Goal: Transaction & Acquisition: Purchase product/service

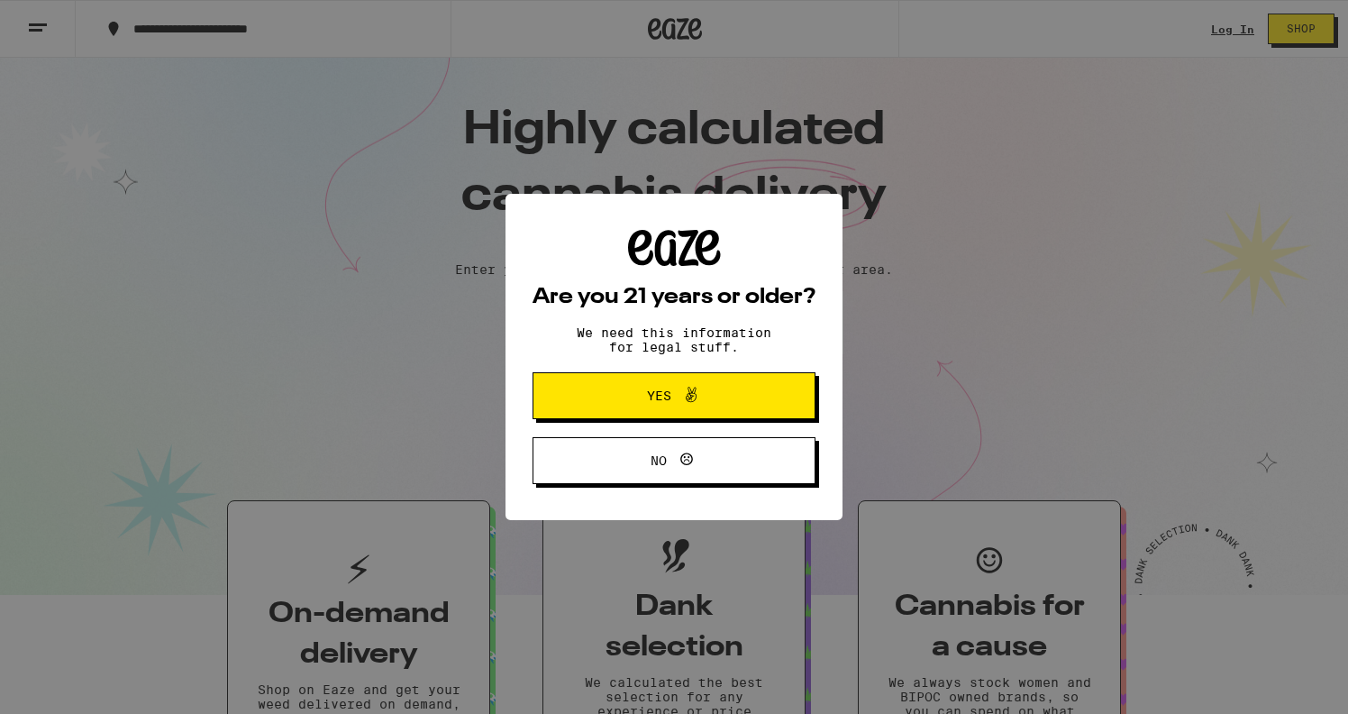
click at [634, 390] on span "Yes" at bounding box center [674, 395] width 137 height 23
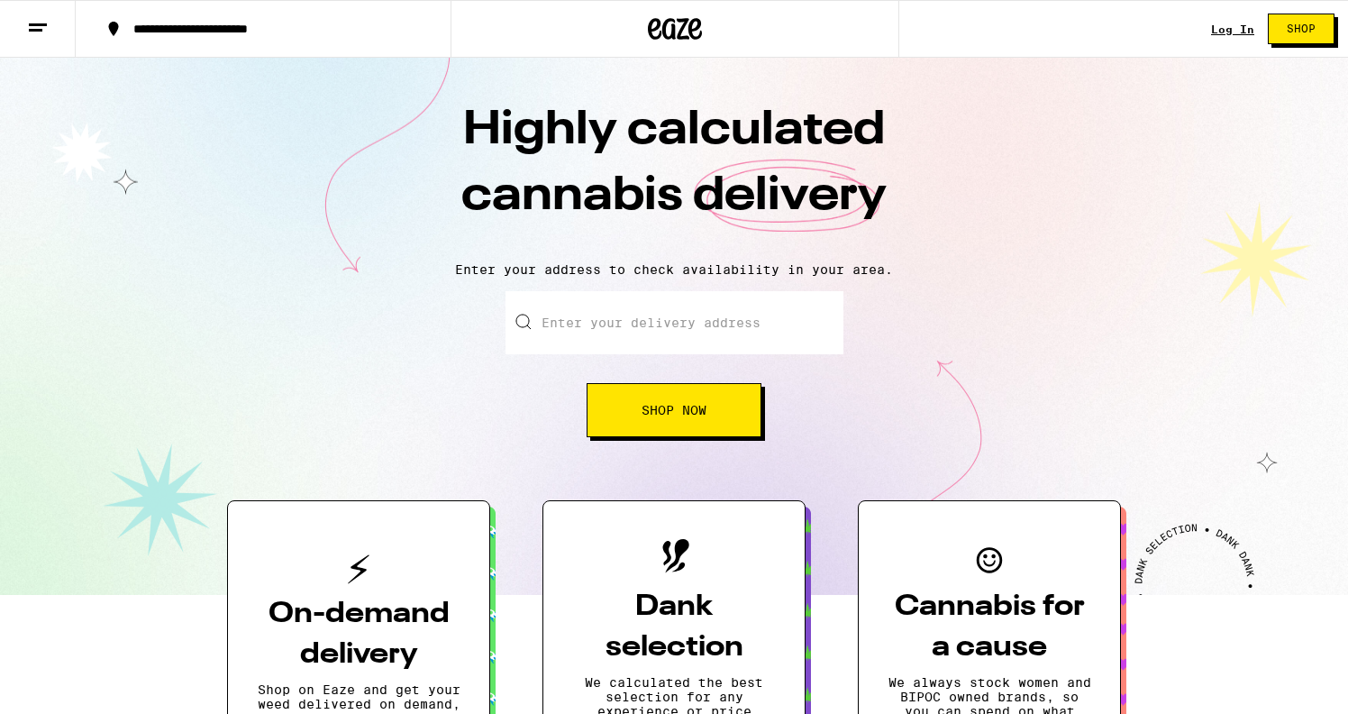
click at [1239, 29] on link "Log In" at bounding box center [1232, 29] width 43 height 12
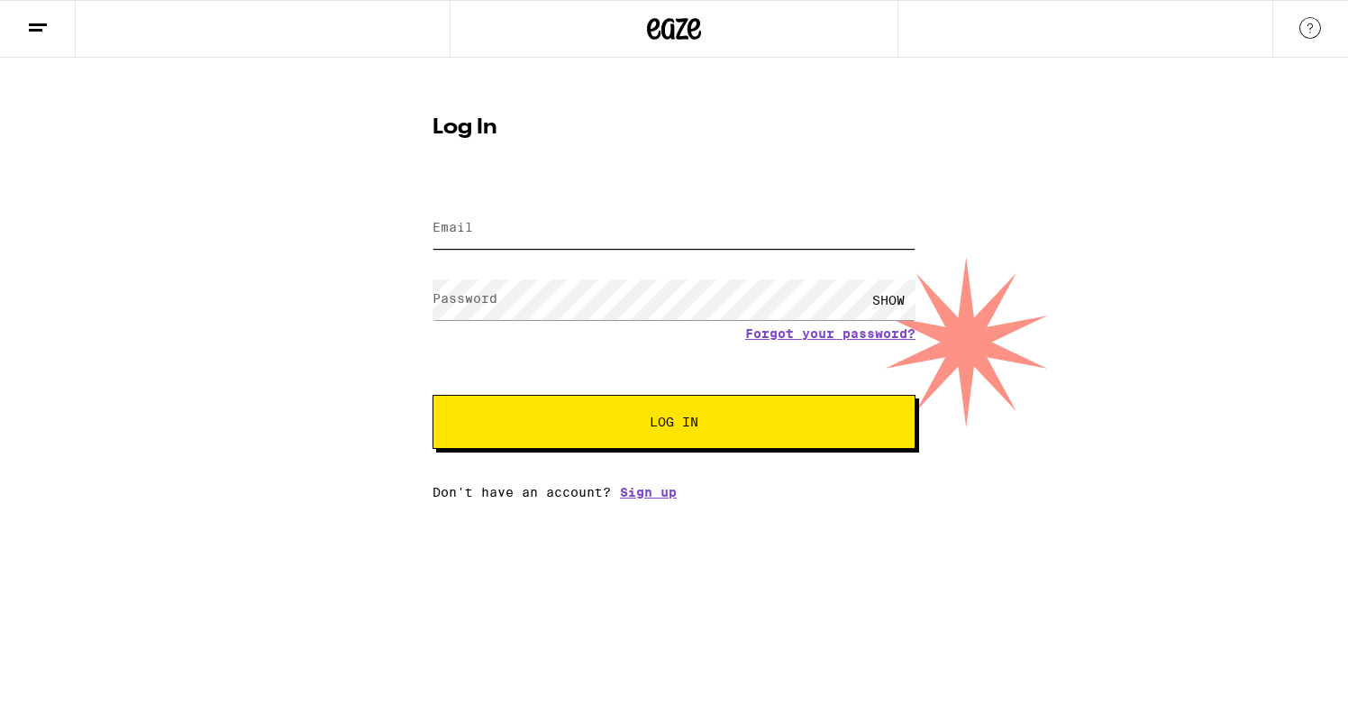
click at [811, 224] on input "Email" at bounding box center [674, 228] width 483 height 41
type input "[EMAIL_ADDRESS][DOMAIN_NAME]"
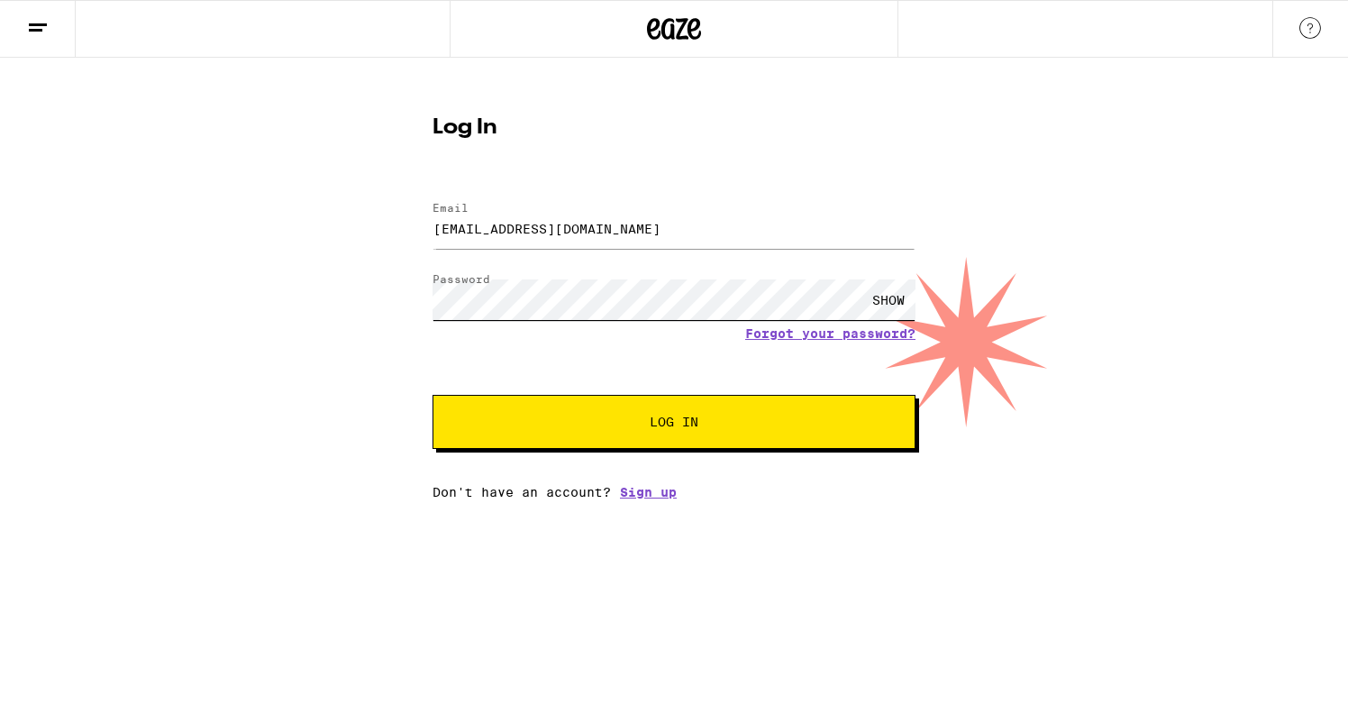
click at [433, 395] on button "Log In" at bounding box center [674, 422] width 483 height 54
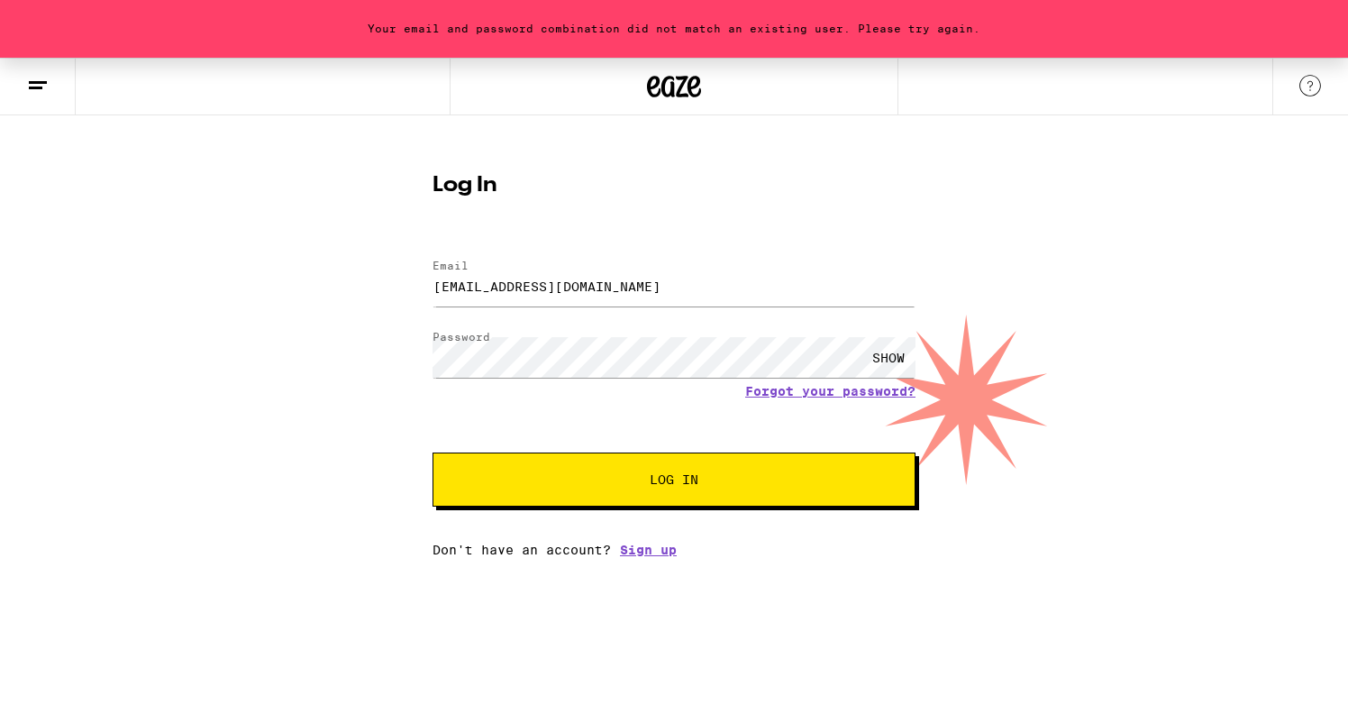
click at [879, 360] on div "SHOW" at bounding box center [889, 357] width 54 height 41
click at [544, 479] on span "Log In" at bounding box center [674, 479] width 337 height 13
click at [634, 484] on span "Log In" at bounding box center [674, 479] width 337 height 13
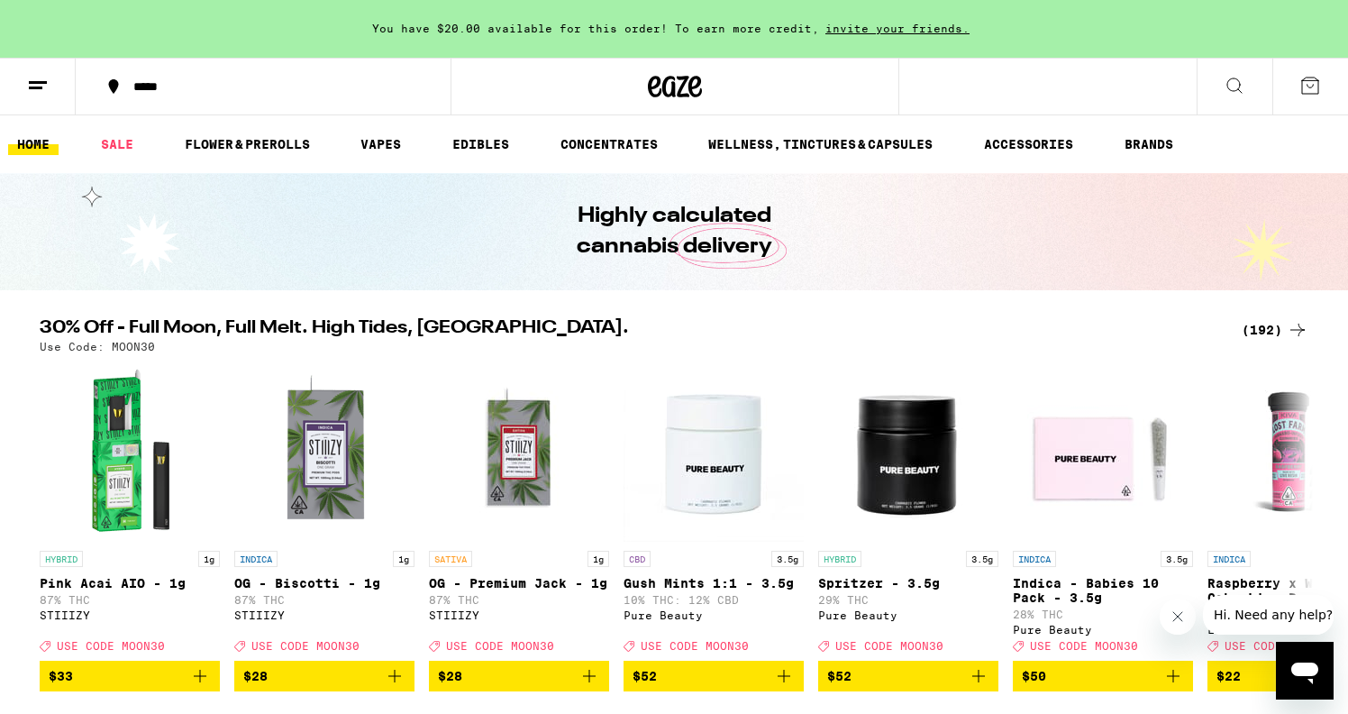
click at [1264, 324] on div "(192)" at bounding box center [1275, 330] width 67 height 22
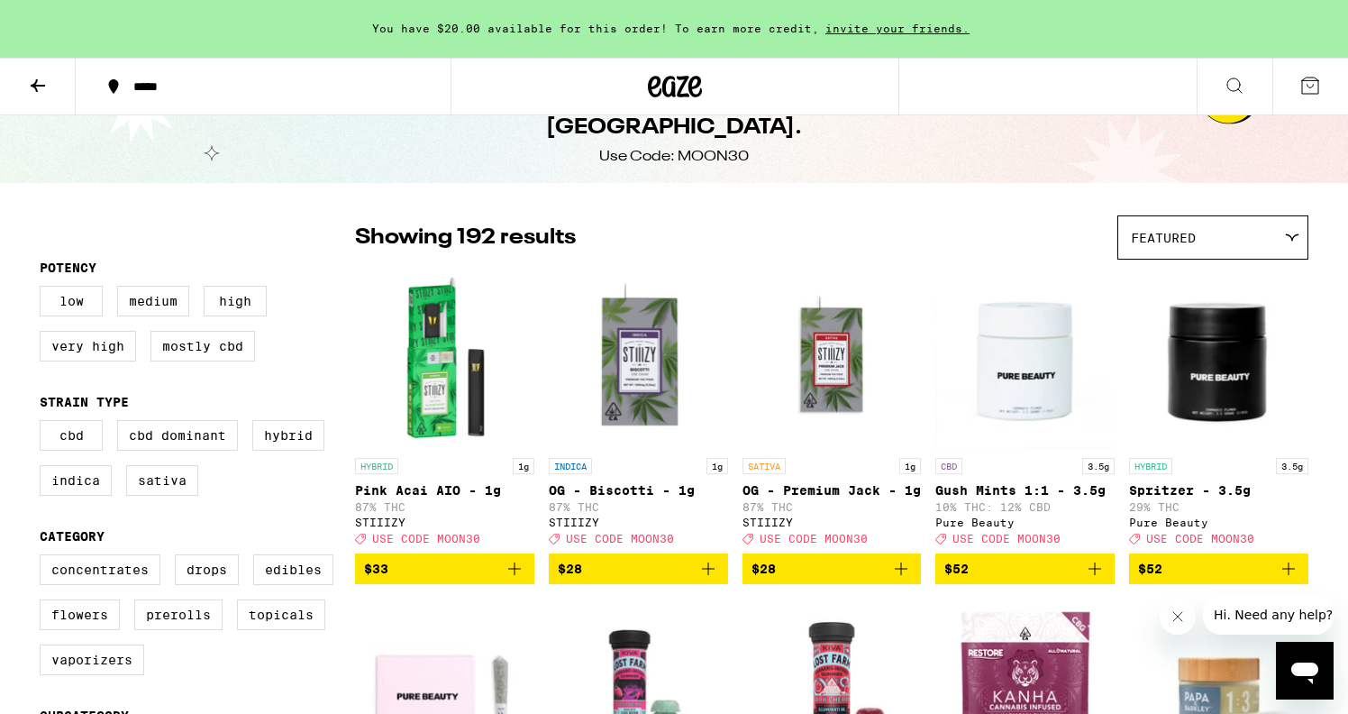
scroll to position [53, 0]
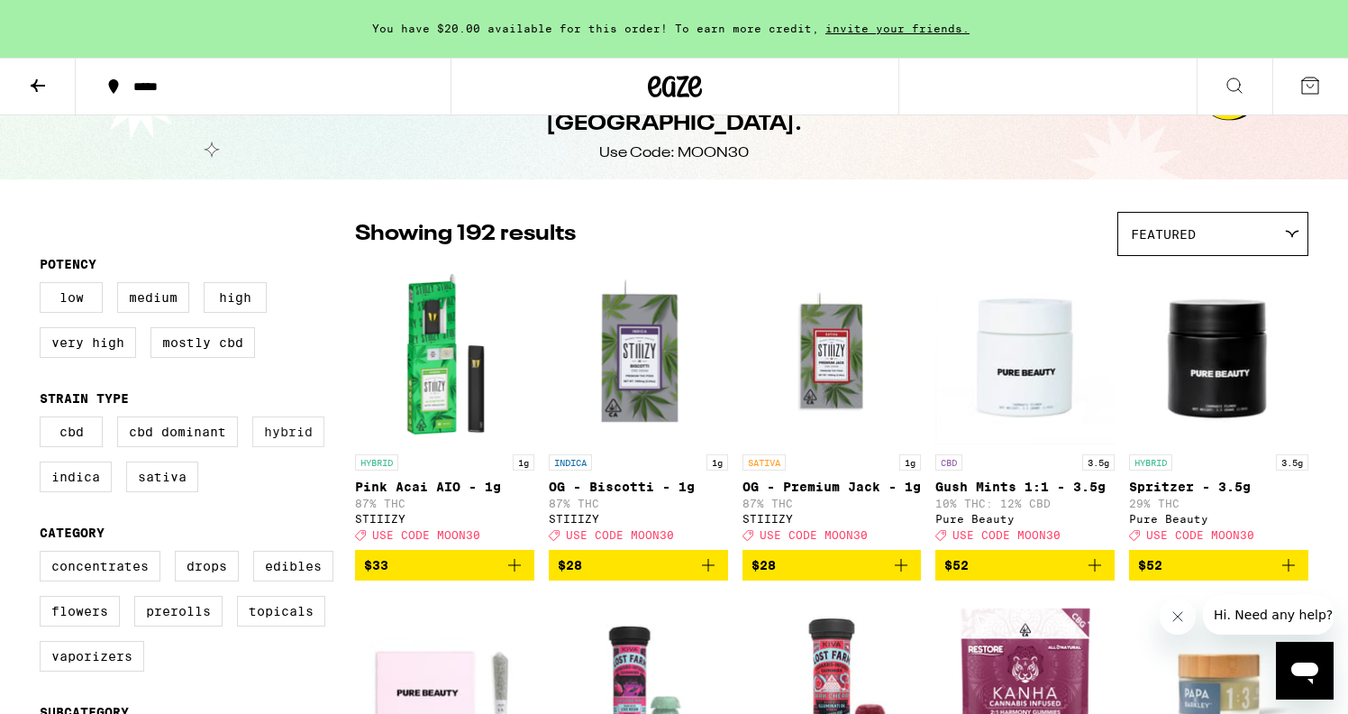
click at [289, 434] on label "Hybrid" at bounding box center [288, 431] width 72 height 31
click at [44, 420] on input "Hybrid" at bounding box center [43, 419] width 1 height 1
checkbox input "true"
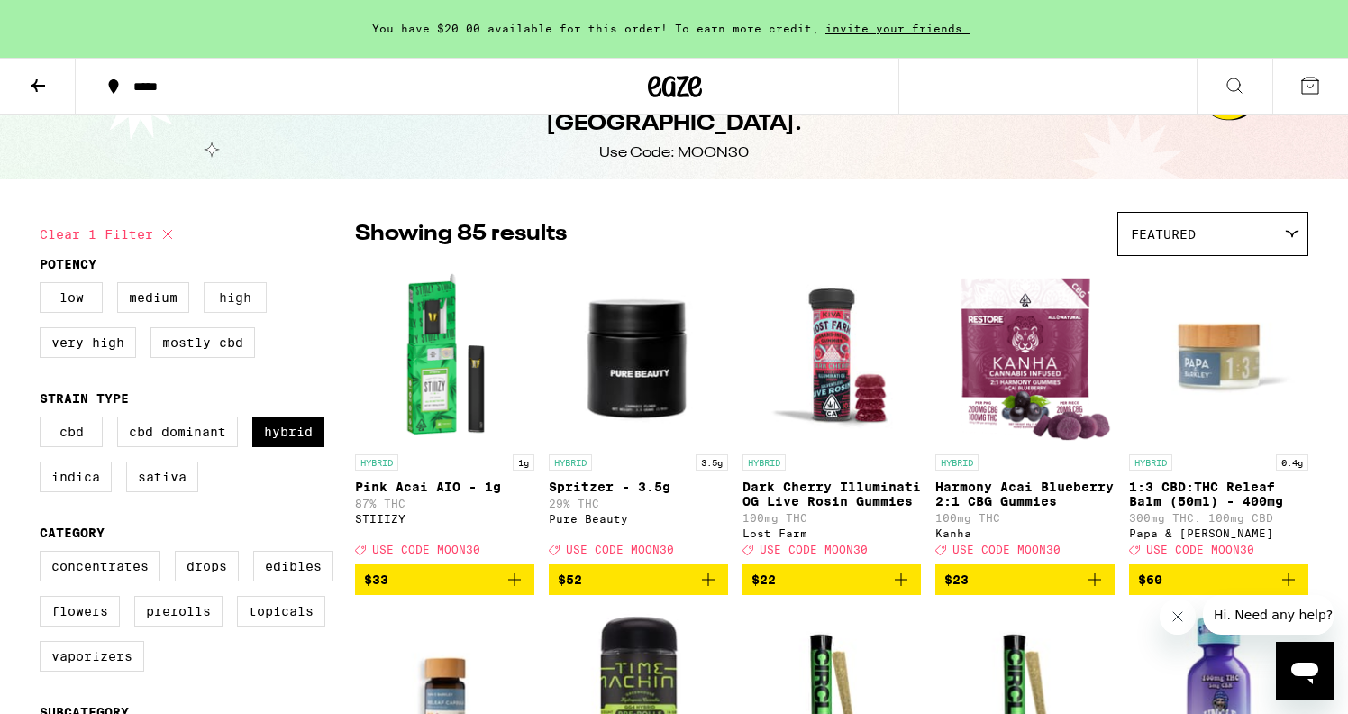
click at [242, 292] on label "High" at bounding box center [235, 297] width 63 height 31
click at [44, 286] on input "High" at bounding box center [43, 285] width 1 height 1
checkbox input "true"
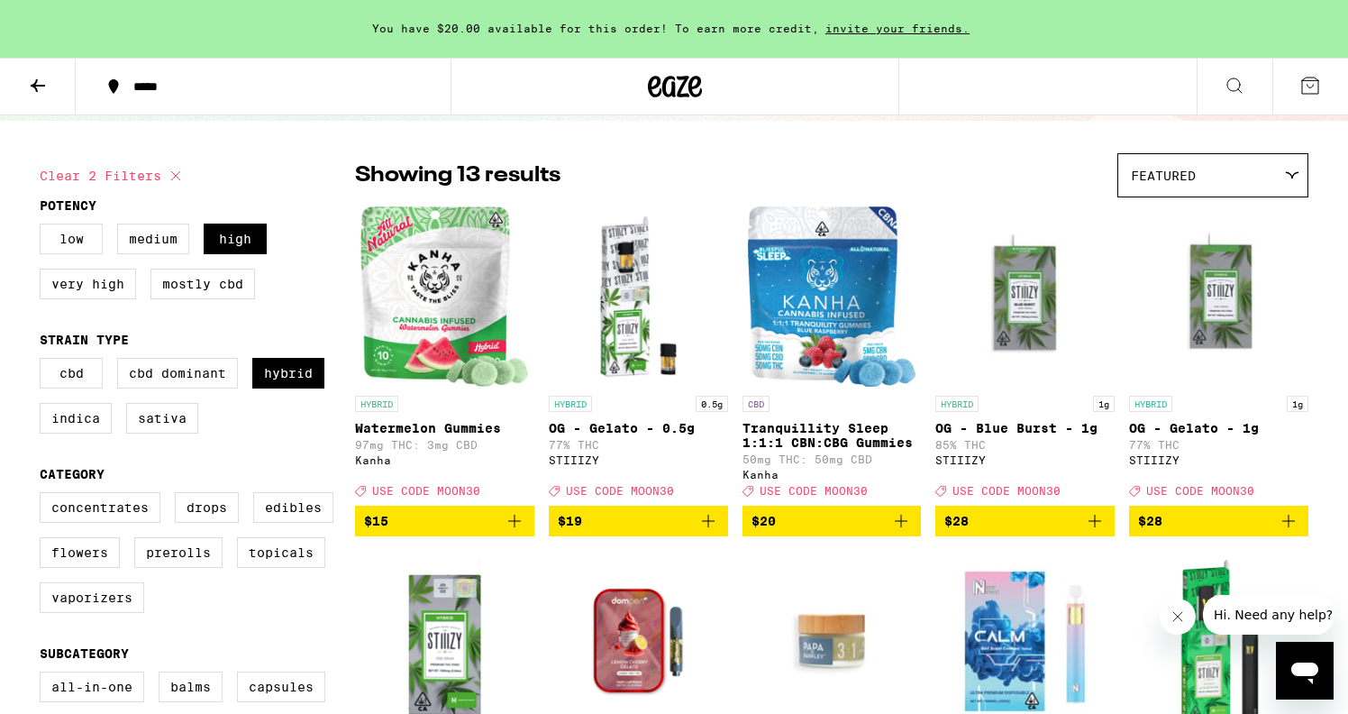
scroll to position [108, 0]
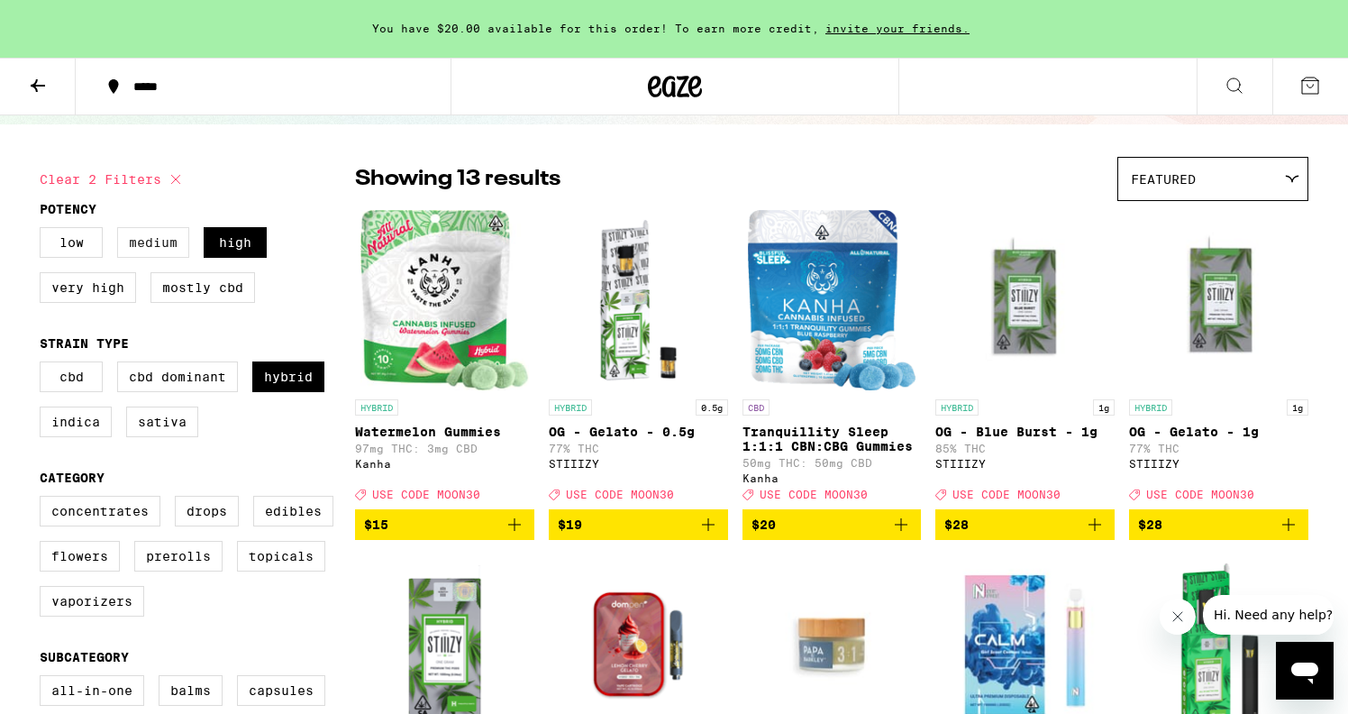
click at [142, 242] on label "Medium" at bounding box center [153, 242] width 72 height 31
click at [44, 231] on input "Medium" at bounding box center [43, 230] width 1 height 1
checkbox input "true"
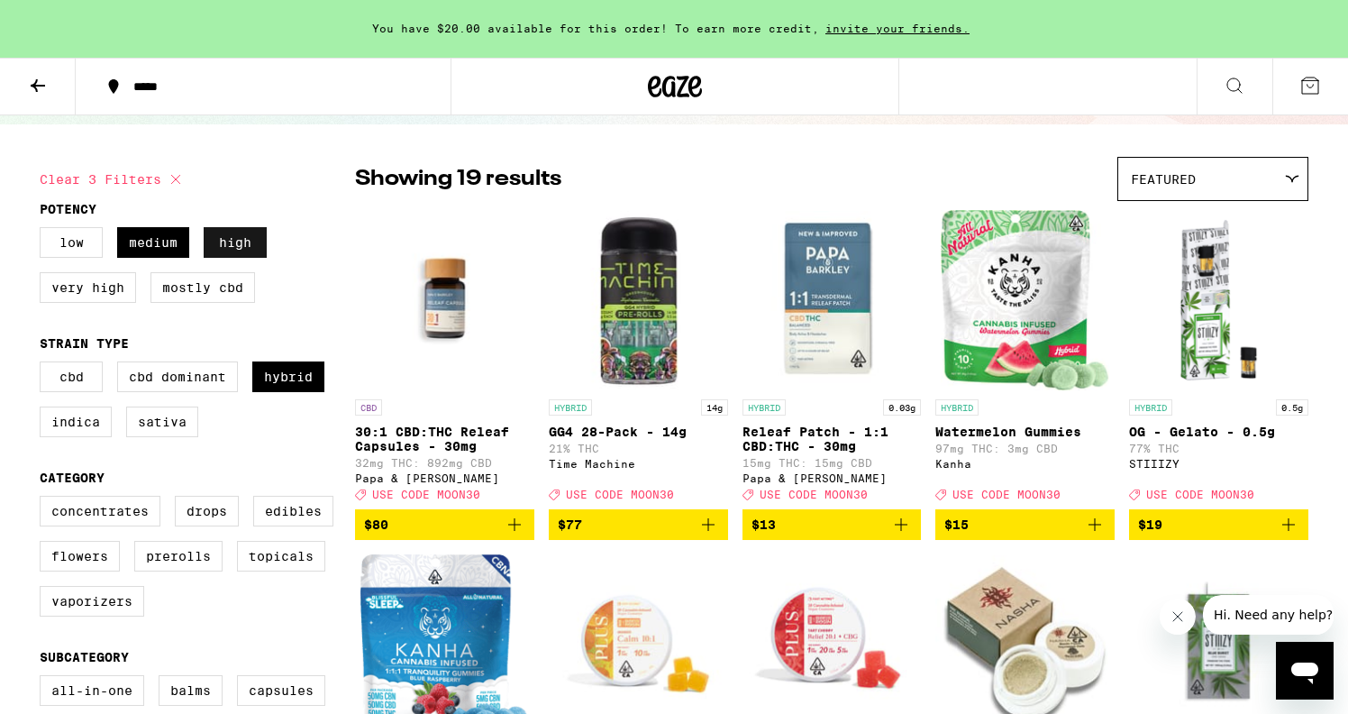
click at [236, 245] on label "High" at bounding box center [235, 242] width 63 height 31
click at [44, 231] on input "High" at bounding box center [43, 230] width 1 height 1
checkbox input "false"
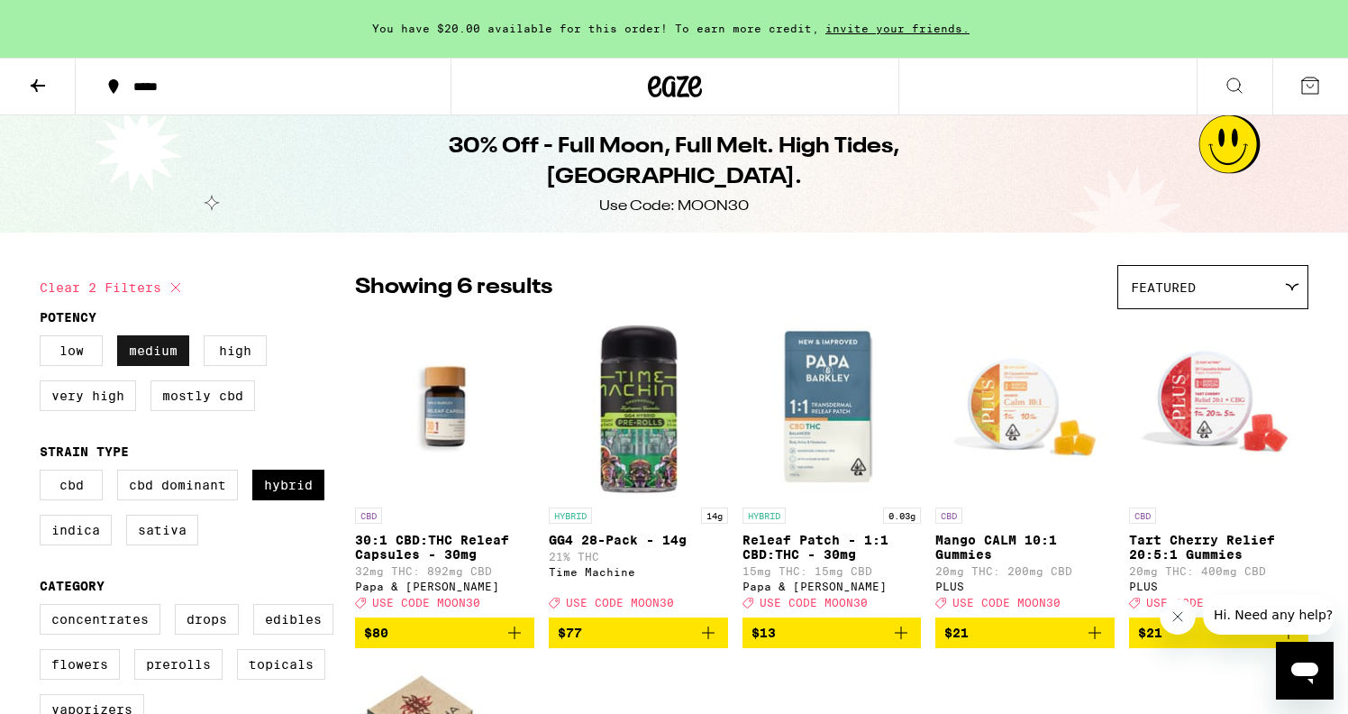
click at [160, 344] on label "Medium" at bounding box center [153, 350] width 72 height 31
click at [44, 339] on input "Medium" at bounding box center [43, 338] width 1 height 1
checkbox input "false"
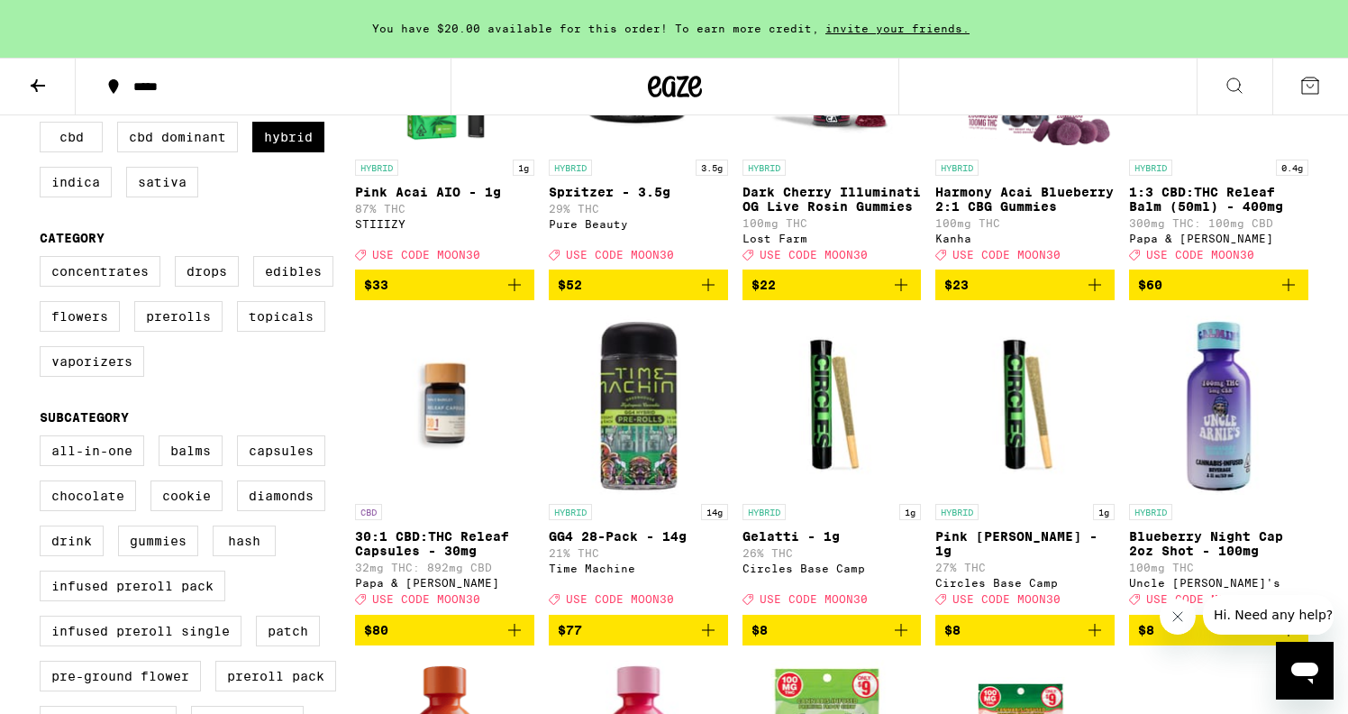
scroll to position [381, 0]
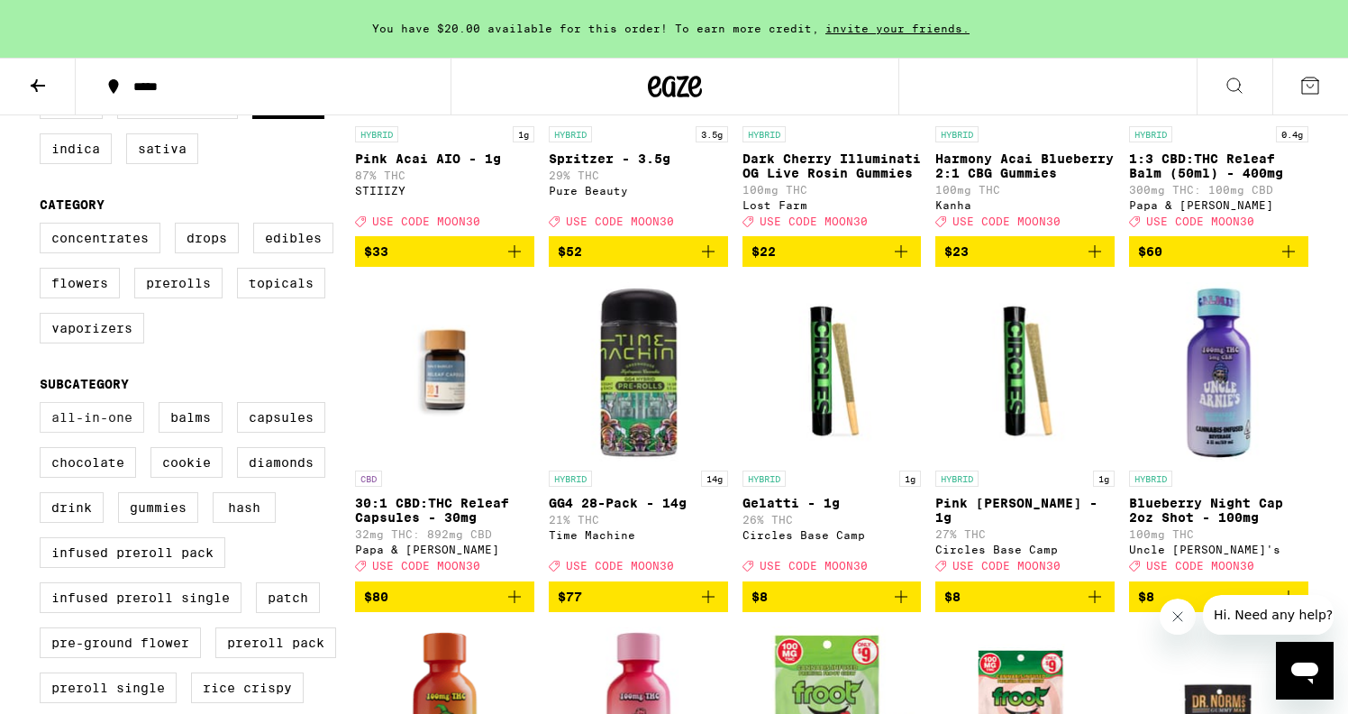
click at [113, 433] on label "All-In-One" at bounding box center [92, 417] width 105 height 31
click at [44, 406] on input "All-In-One" at bounding box center [43, 405] width 1 height 1
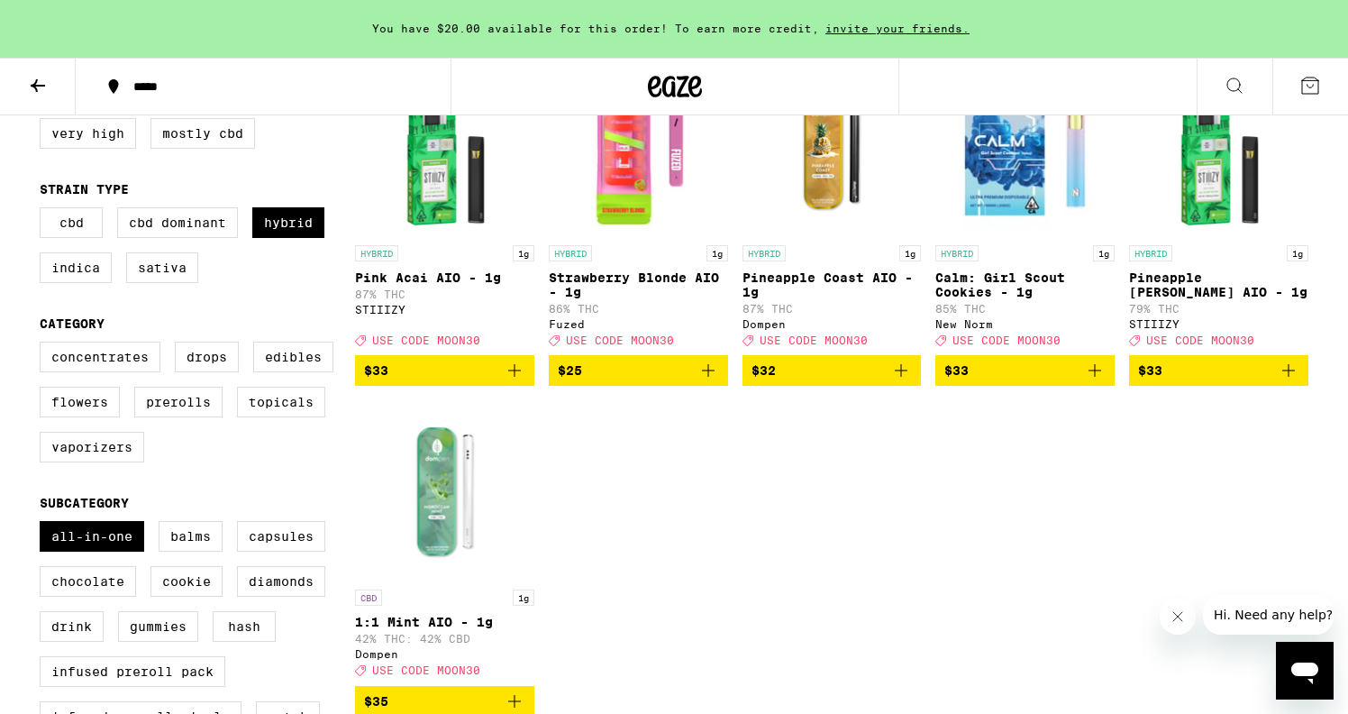
scroll to position [258, 0]
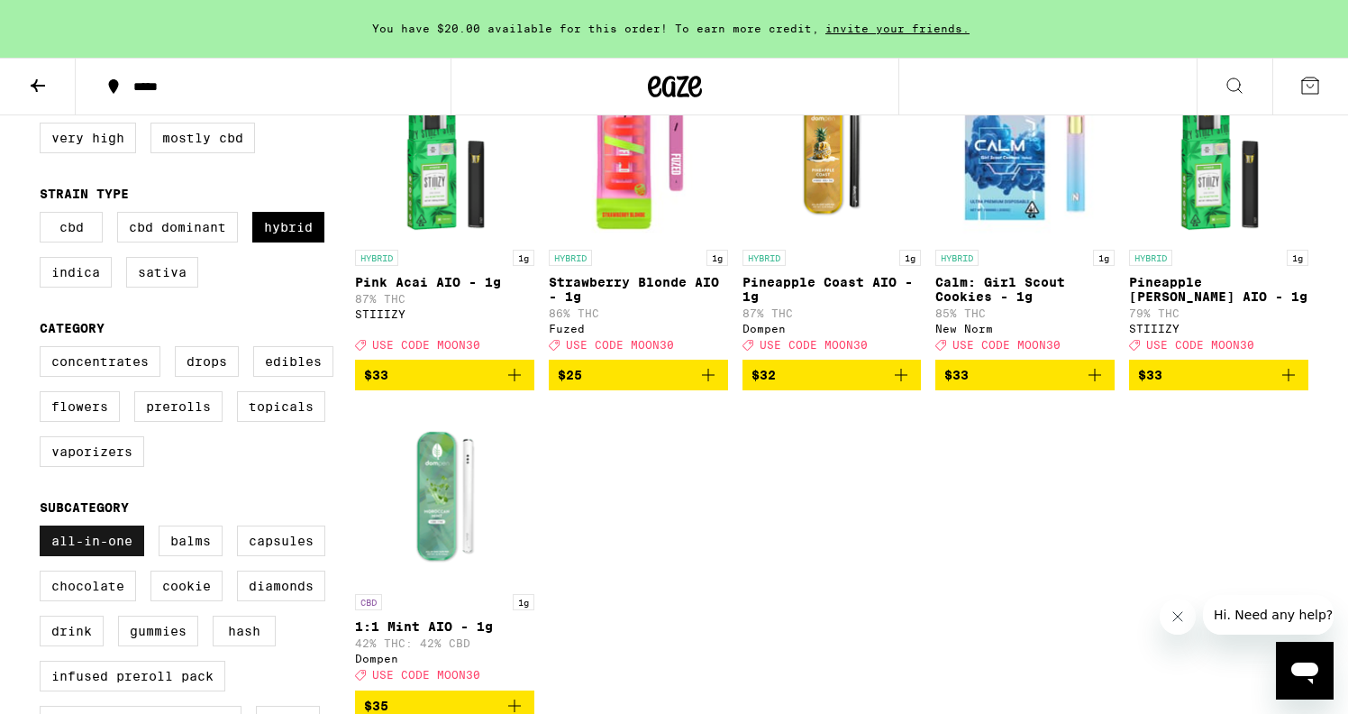
click at [88, 556] on label "All-In-One" at bounding box center [92, 540] width 105 height 31
click at [44, 529] on input "All-In-One" at bounding box center [43, 528] width 1 height 1
checkbox input "false"
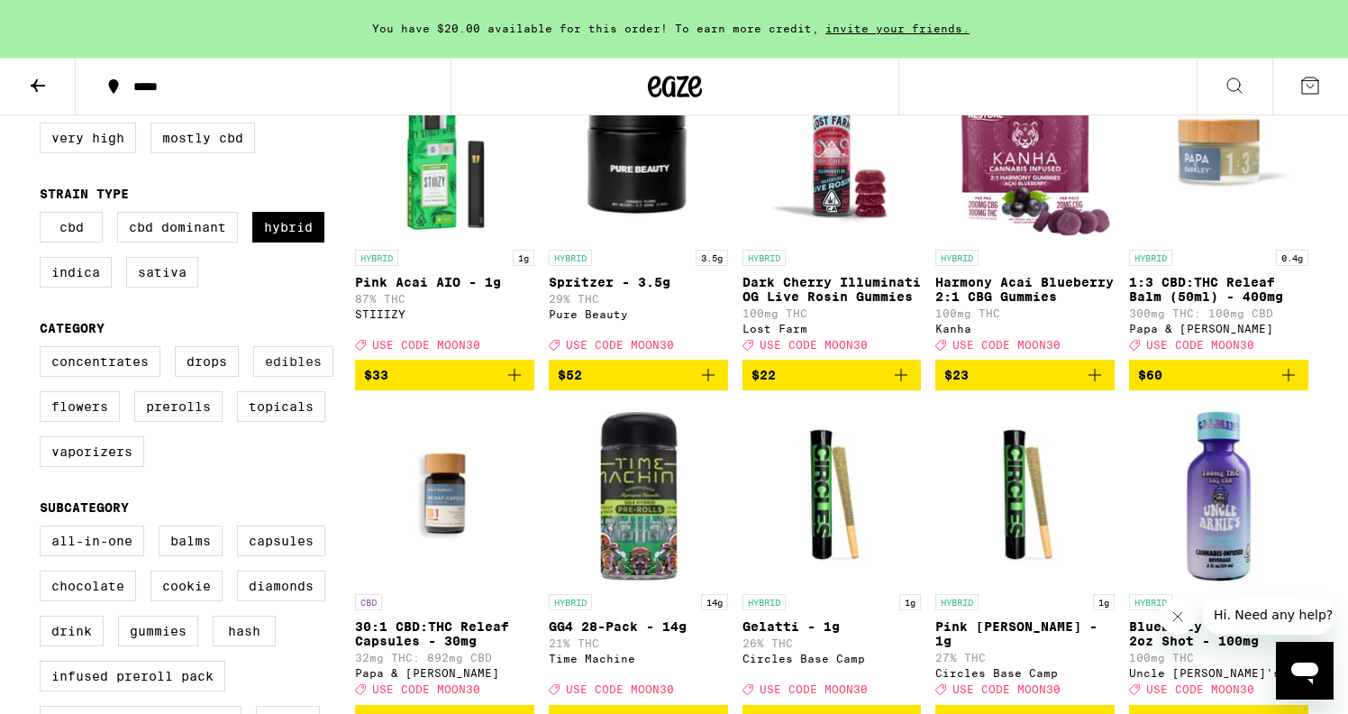
click at [285, 375] on label "Edibles" at bounding box center [293, 361] width 80 height 31
click at [44, 350] on input "Edibles" at bounding box center [43, 349] width 1 height 1
checkbox input "true"
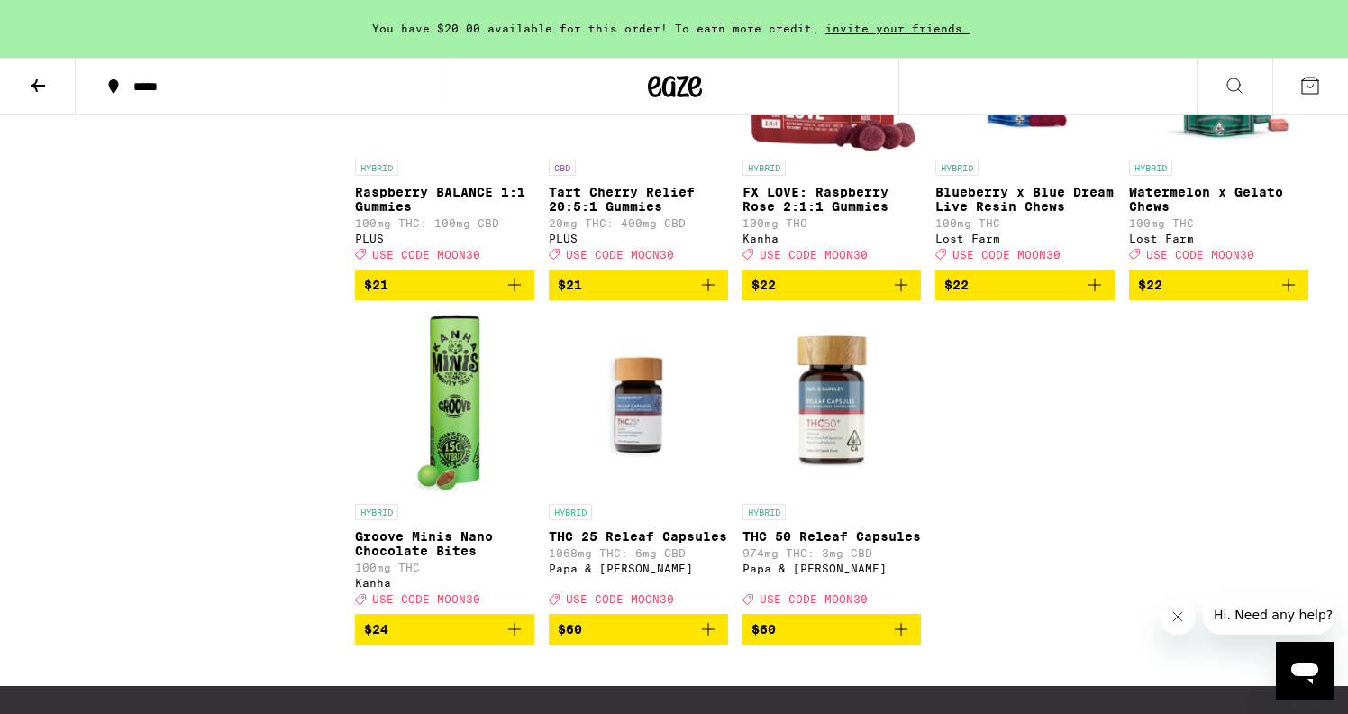
scroll to position [2416, 0]
